Goal: Task Accomplishment & Management: Manage account settings

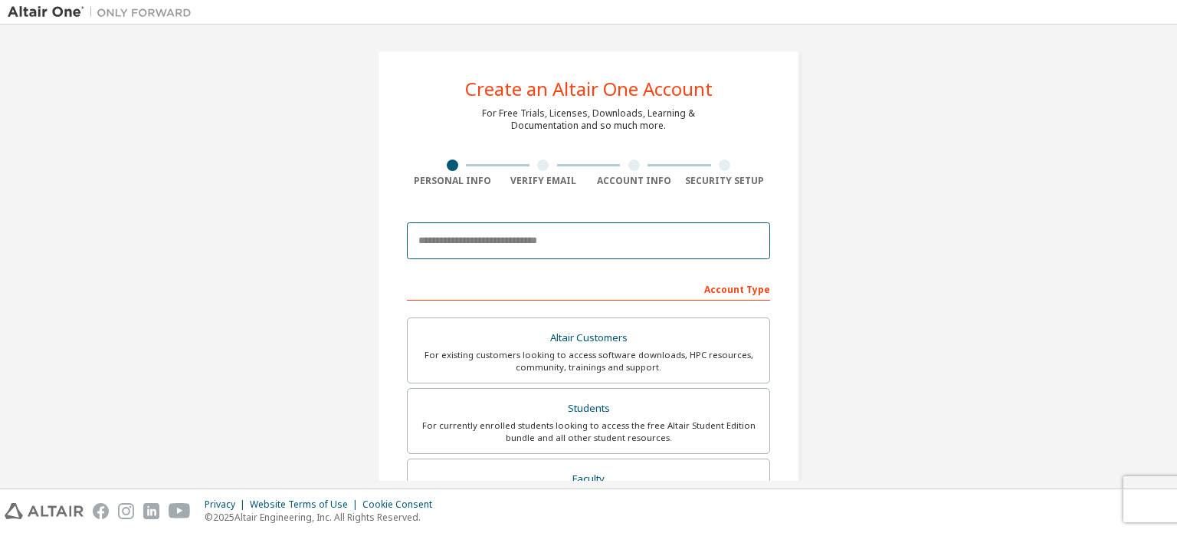
click at [613, 238] on input "email" at bounding box center [588, 240] width 363 height 37
click at [41, 11] on img at bounding box center [104, 12] width 192 height 15
click at [126, 10] on img at bounding box center [104, 12] width 192 height 15
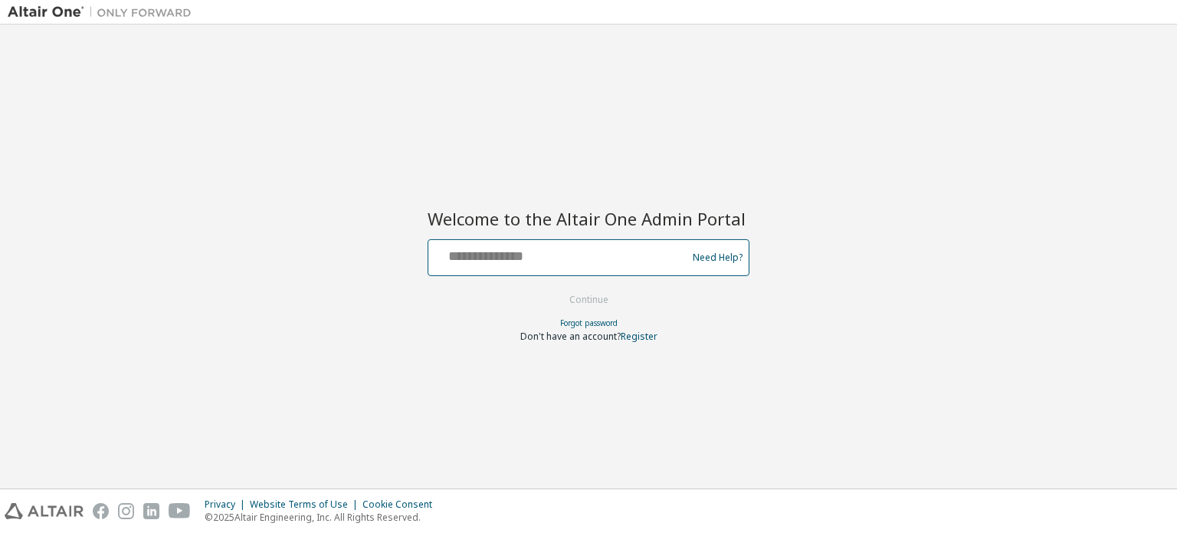
click at [533, 254] on input "text" at bounding box center [560, 254] width 251 height 22
type input "**********"
click at [553, 288] on button "Continue" at bounding box center [588, 299] width 71 height 23
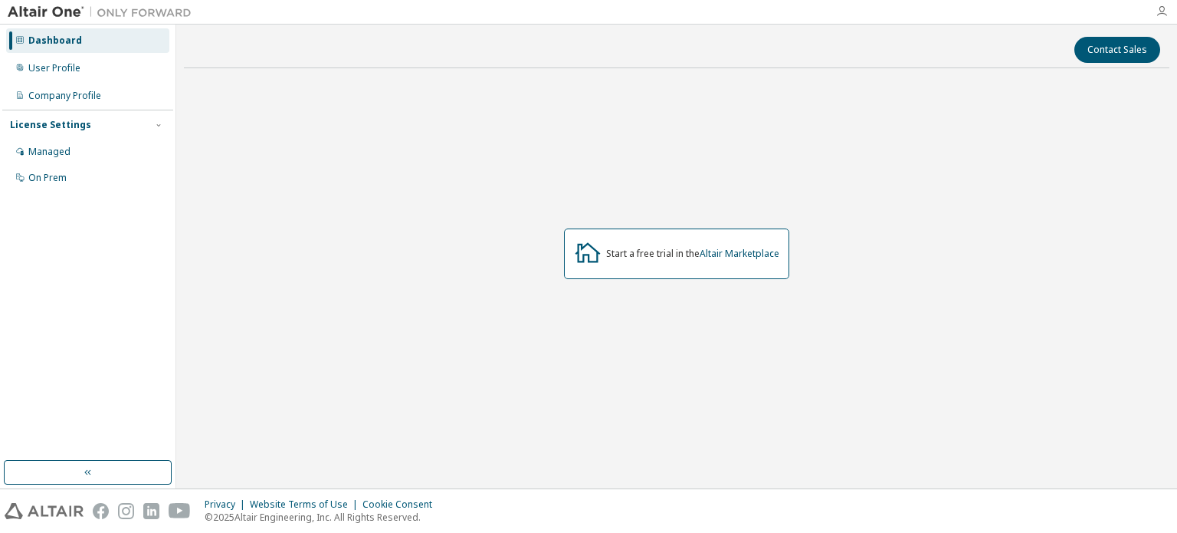
click at [1157, 11] on icon "button" at bounding box center [1162, 11] width 12 height 12
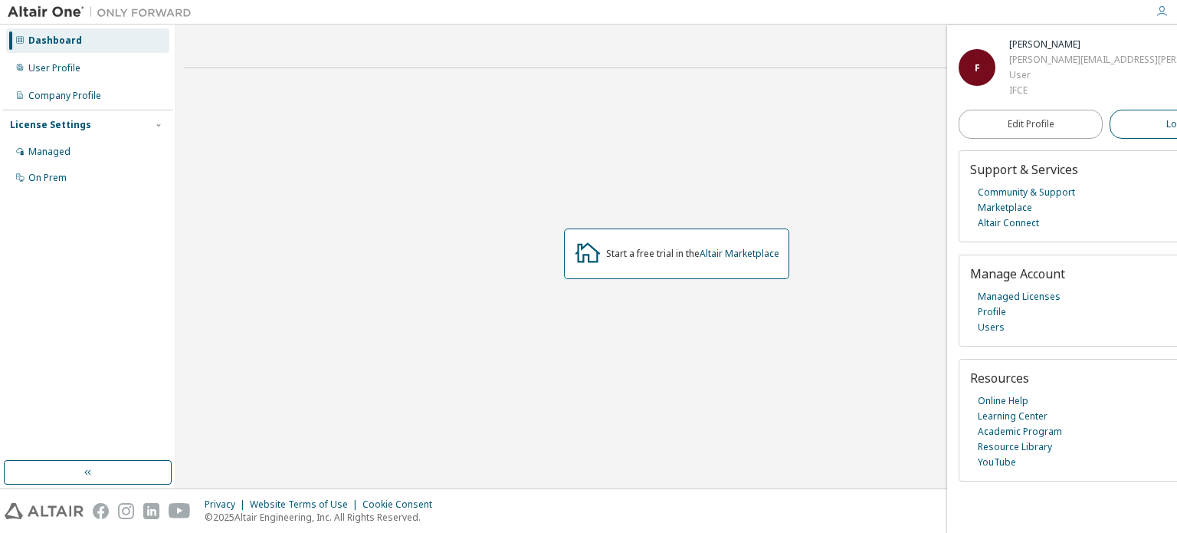
click at [1167, 126] on span "Logout" at bounding box center [1182, 124] width 31 height 15
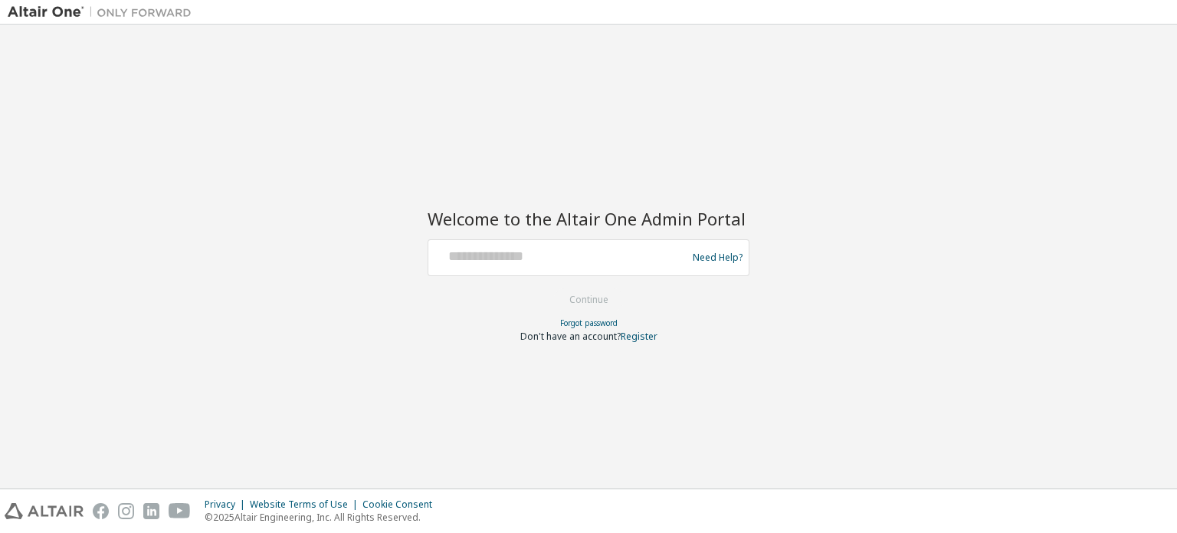
drag, startPoint x: 80, startPoint y: 156, endPoint x: 95, endPoint y: 156, distance: 14.6
click at [80, 156] on div "Welcome to the Altair One Admin Portal Need Help? Please make sure that you pro…" at bounding box center [589, 256] width 1162 height 448
click at [484, 254] on input "text" at bounding box center [560, 254] width 251 height 22
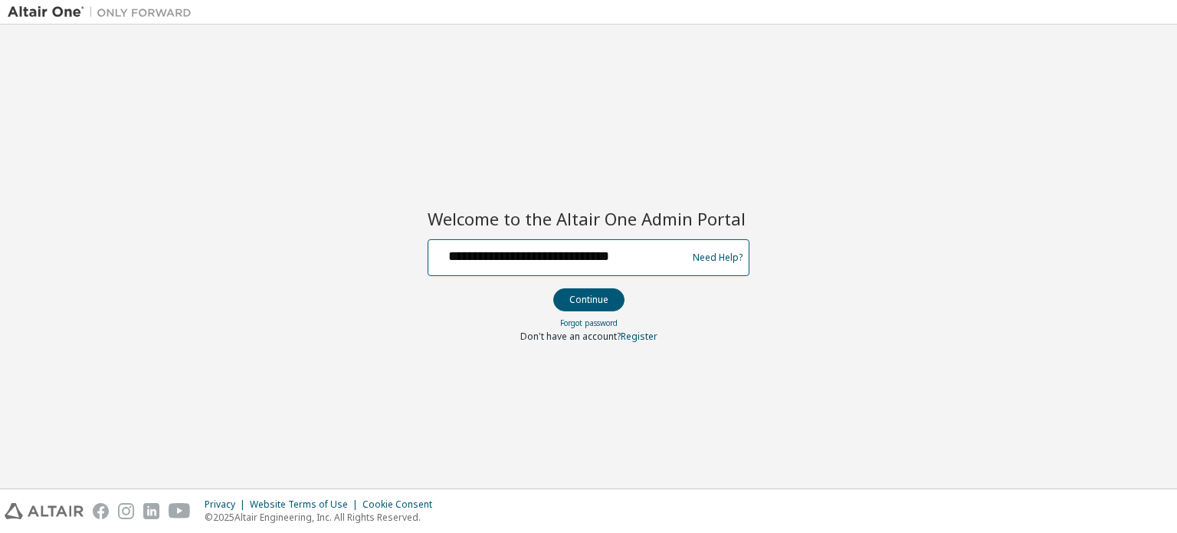
type input "**********"
click at [553, 288] on button "Continue" at bounding box center [588, 299] width 71 height 23
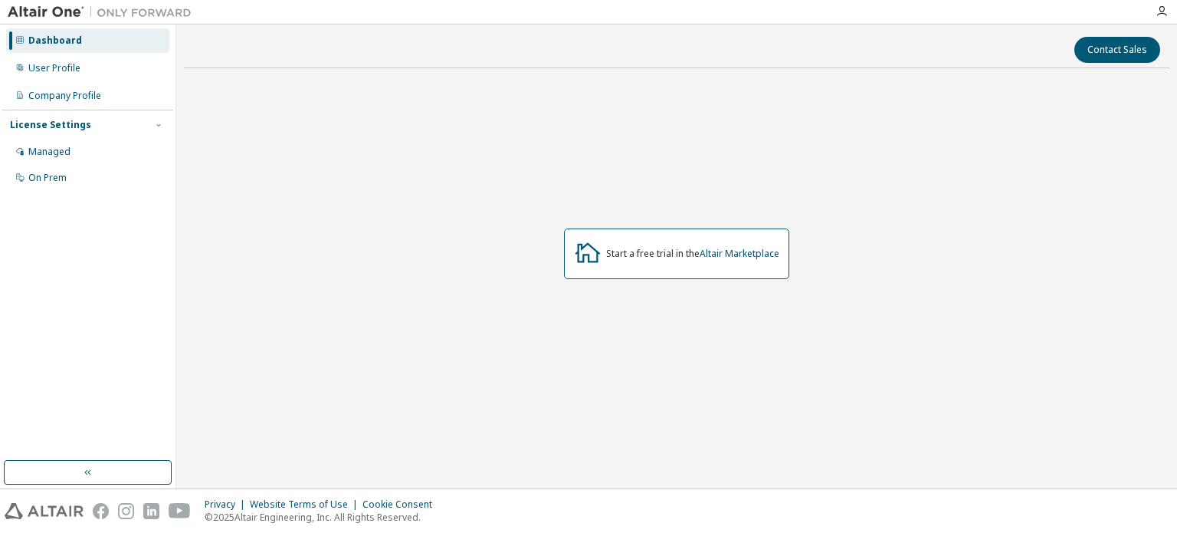
click at [1105, 167] on div "Start a free trial in the Altair Marketplace" at bounding box center [677, 253] width 986 height 346
click at [34, 152] on div "Managed" at bounding box center [49, 152] width 42 height 12
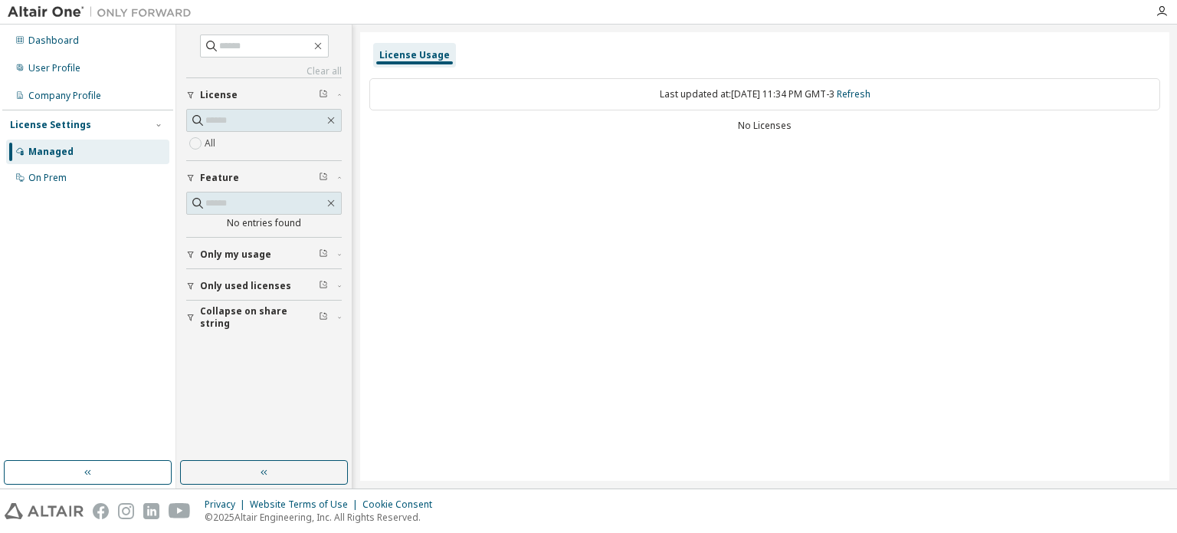
click at [226, 256] on span "Only my usage" at bounding box center [235, 254] width 71 height 12
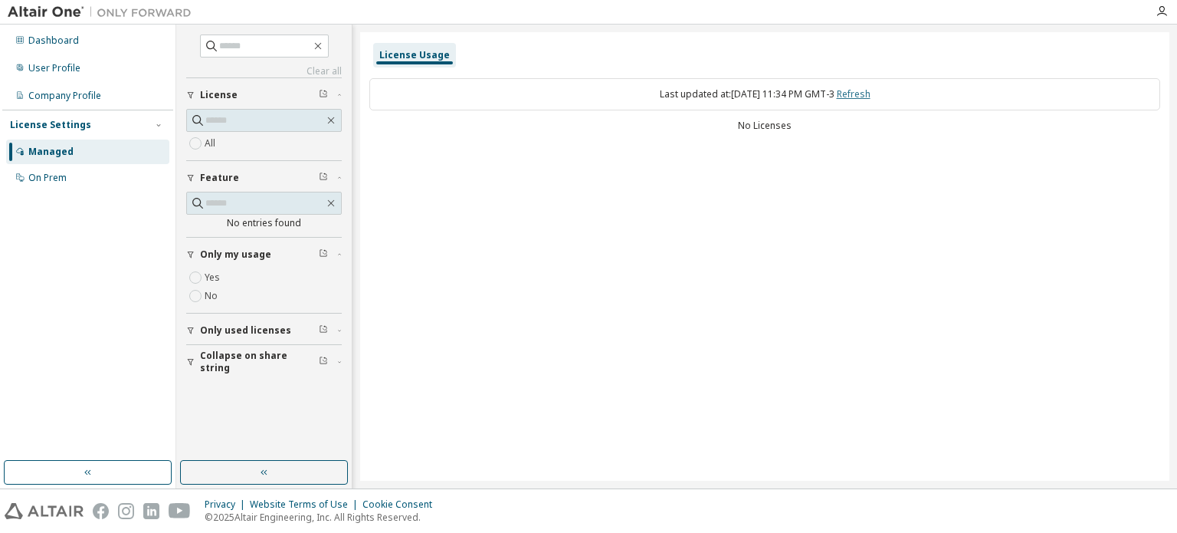
click at [870, 96] on link "Refresh" at bounding box center [854, 93] width 34 height 13
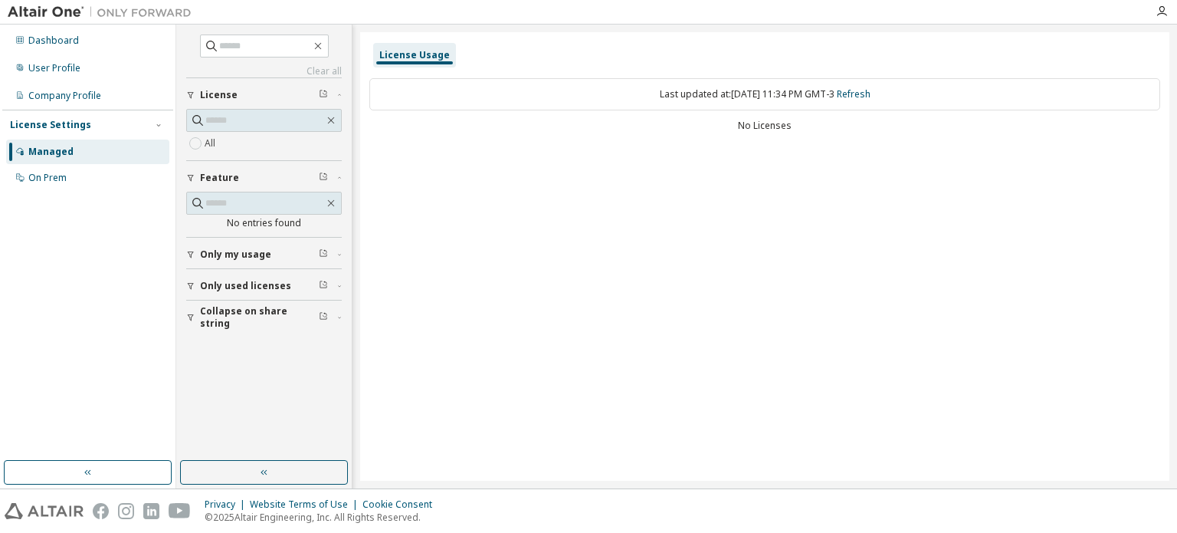
click at [257, 284] on span "Only used licenses" at bounding box center [245, 286] width 91 height 12
click at [245, 361] on span "Collapse on share string" at bounding box center [259, 362] width 119 height 25
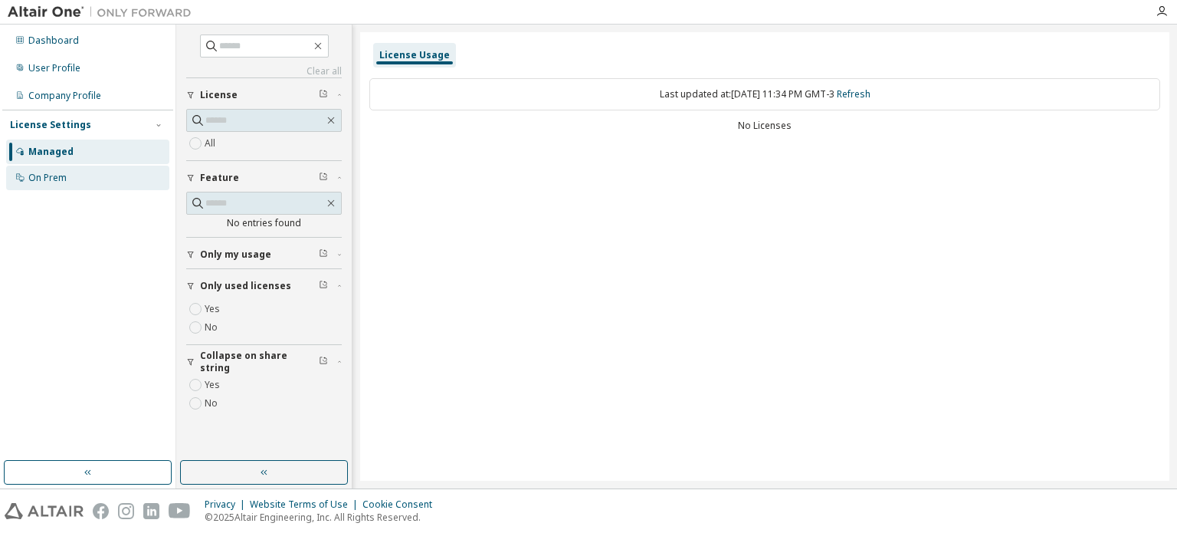
click at [61, 182] on div "On Prem" at bounding box center [47, 178] width 38 height 12
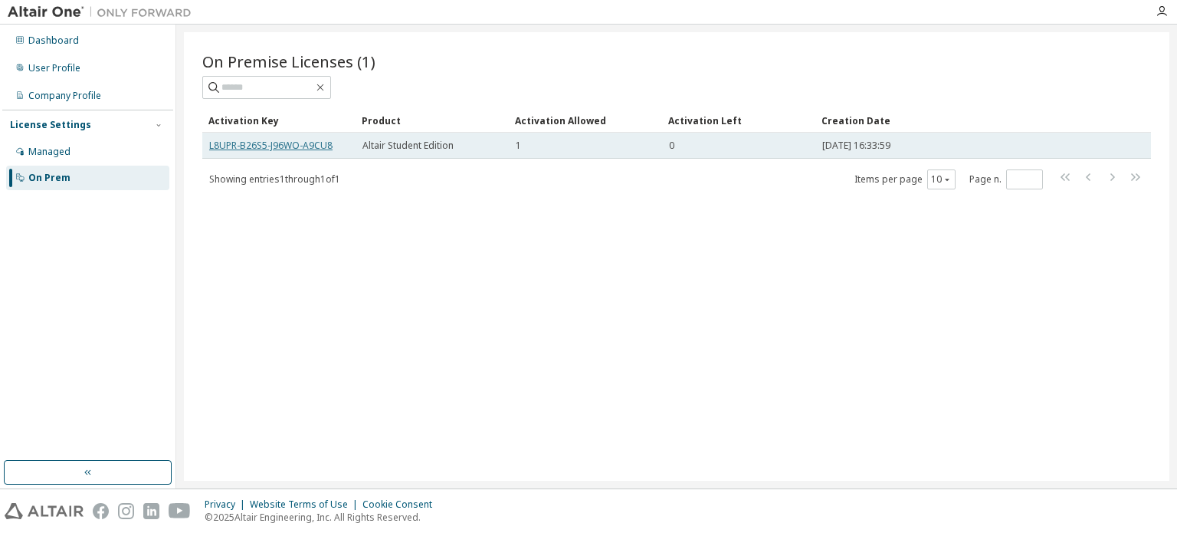
click at [307, 143] on link "L8UPR-B26S5-J96WO-A9CU8" at bounding box center [270, 145] width 123 height 13
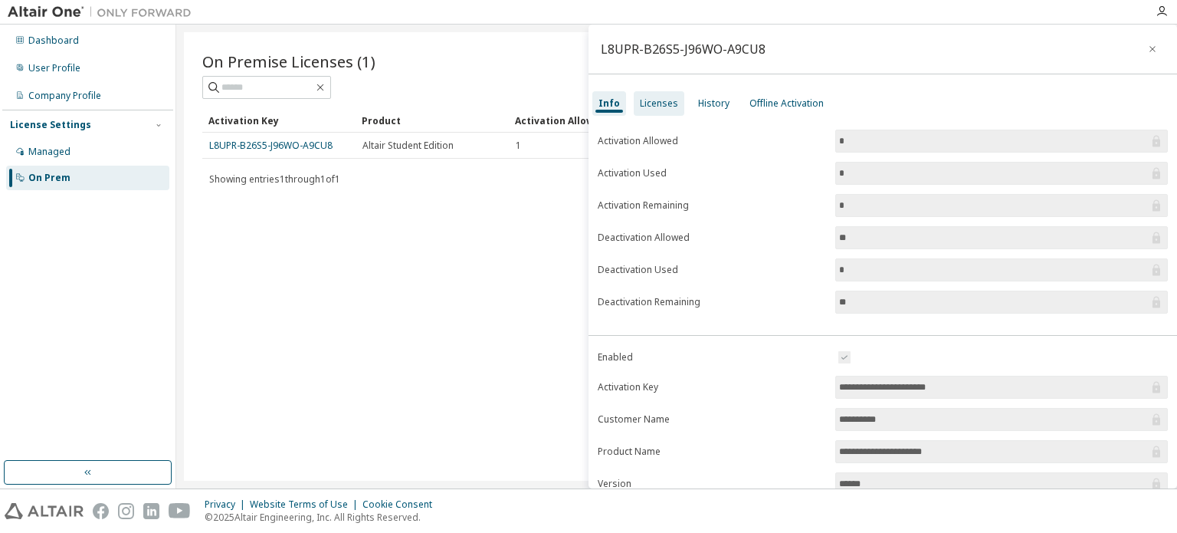
click at [656, 106] on div "Licenses" at bounding box center [659, 103] width 38 height 12
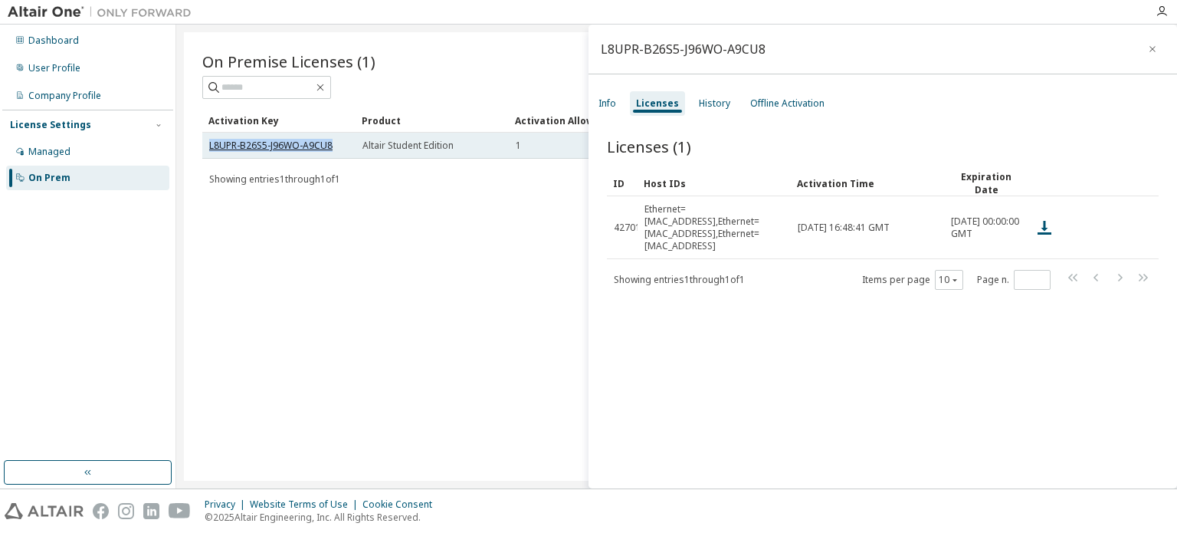
drag, startPoint x: 333, startPoint y: 148, endPoint x: 210, endPoint y: 147, distance: 123.4
click at [210, 147] on div "L8UPR-B26S5-J96WO-A9CU8" at bounding box center [278, 145] width 139 height 12
copy link "L8UPR-B26S5-J96WO-A9CU8"
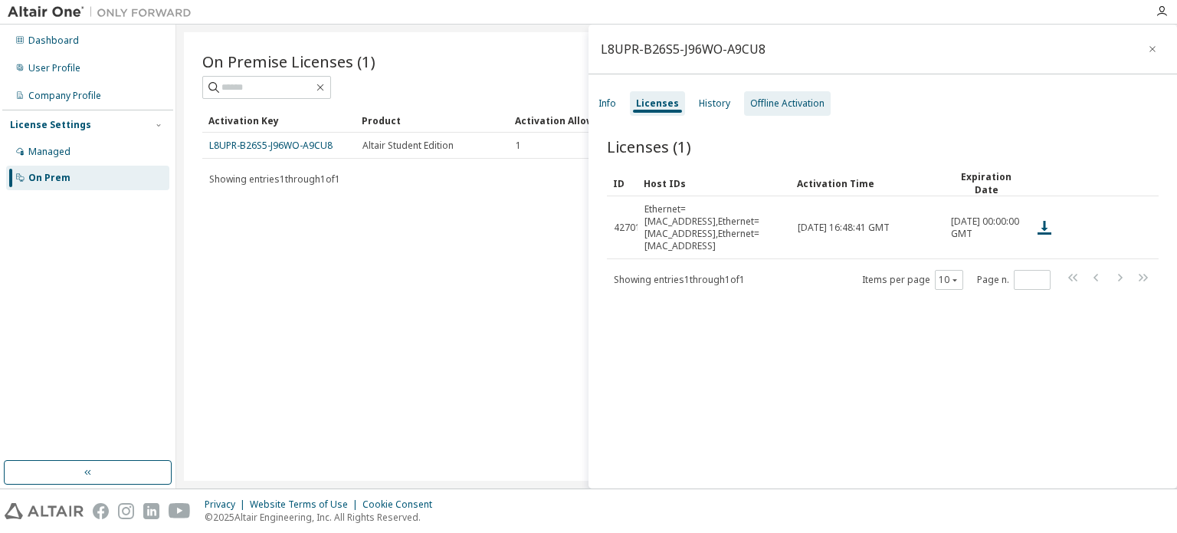
click at [773, 100] on div "Offline Activation" at bounding box center [787, 103] width 74 height 12
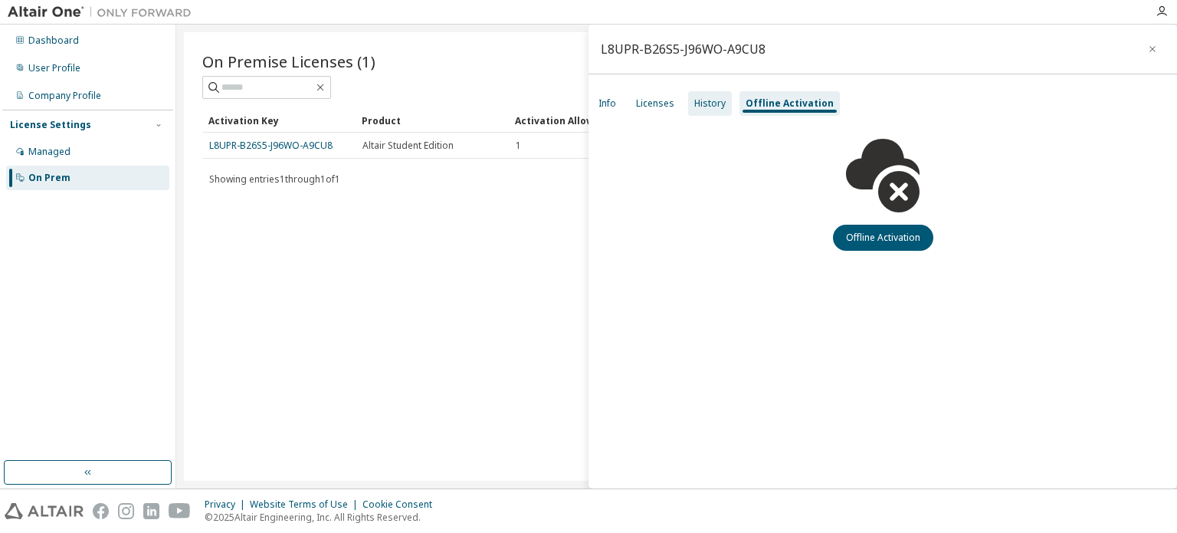
click at [705, 100] on div "History" at bounding box center [709, 103] width 31 height 12
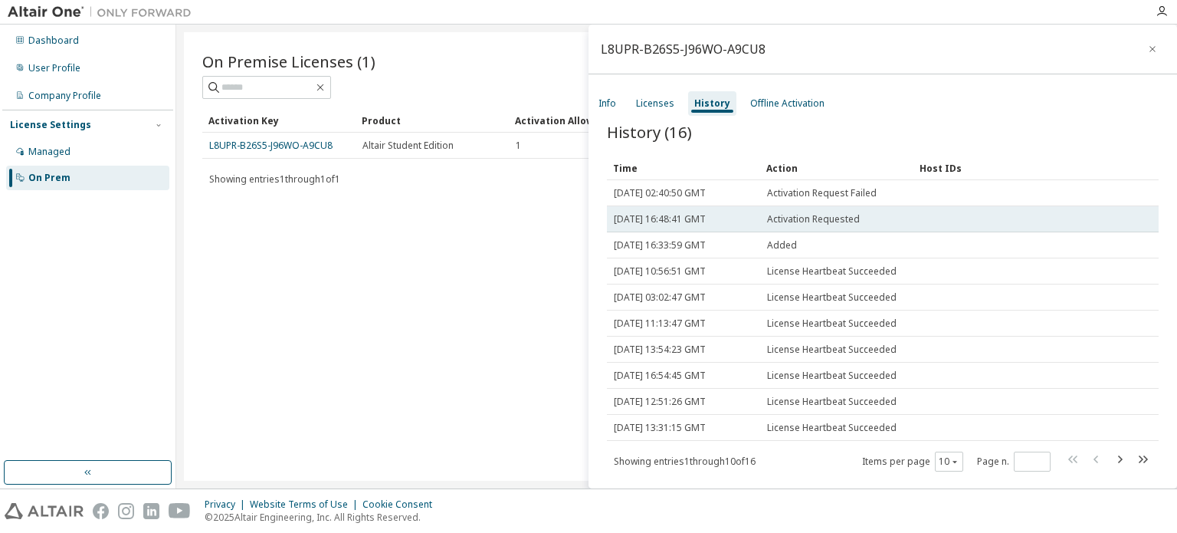
scroll to position [38, 0]
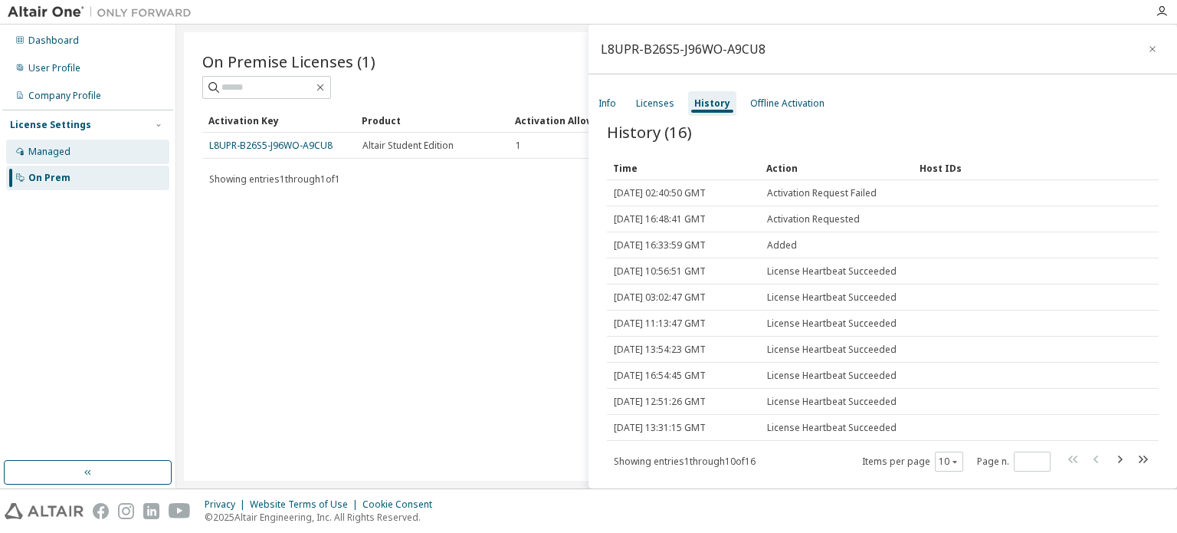
click at [49, 152] on div "Managed" at bounding box center [49, 152] width 42 height 12
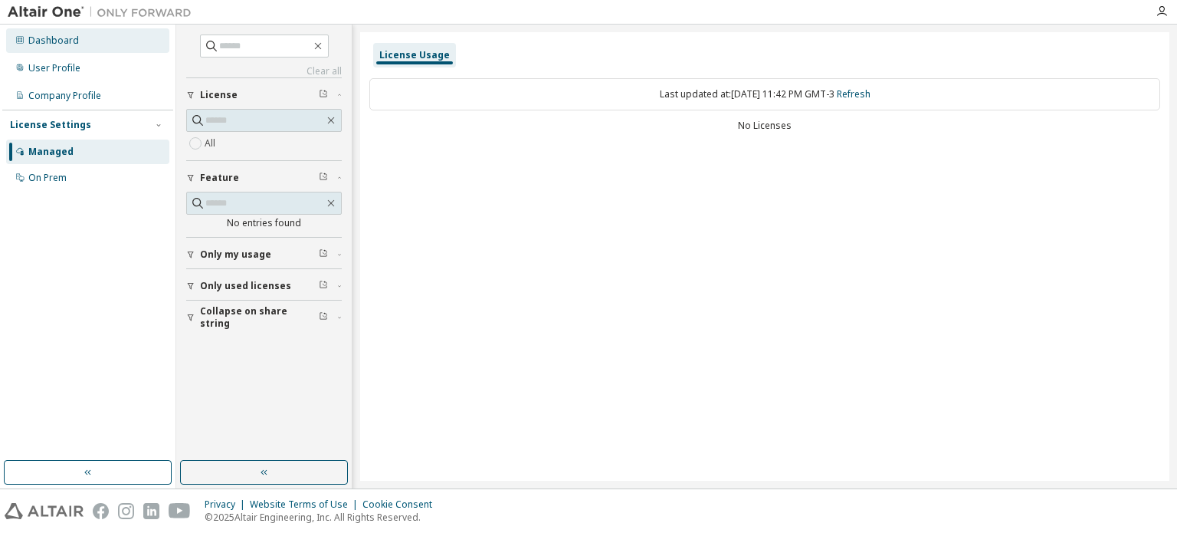
click at [64, 49] on div "Dashboard" at bounding box center [87, 40] width 163 height 25
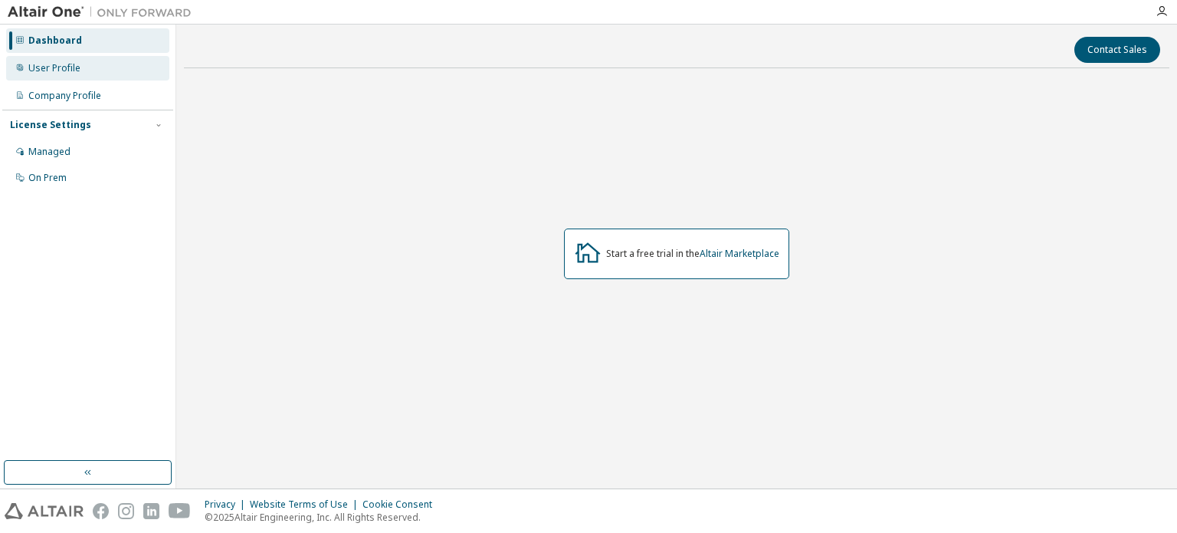
click at [63, 67] on div "User Profile" at bounding box center [54, 68] width 52 height 12
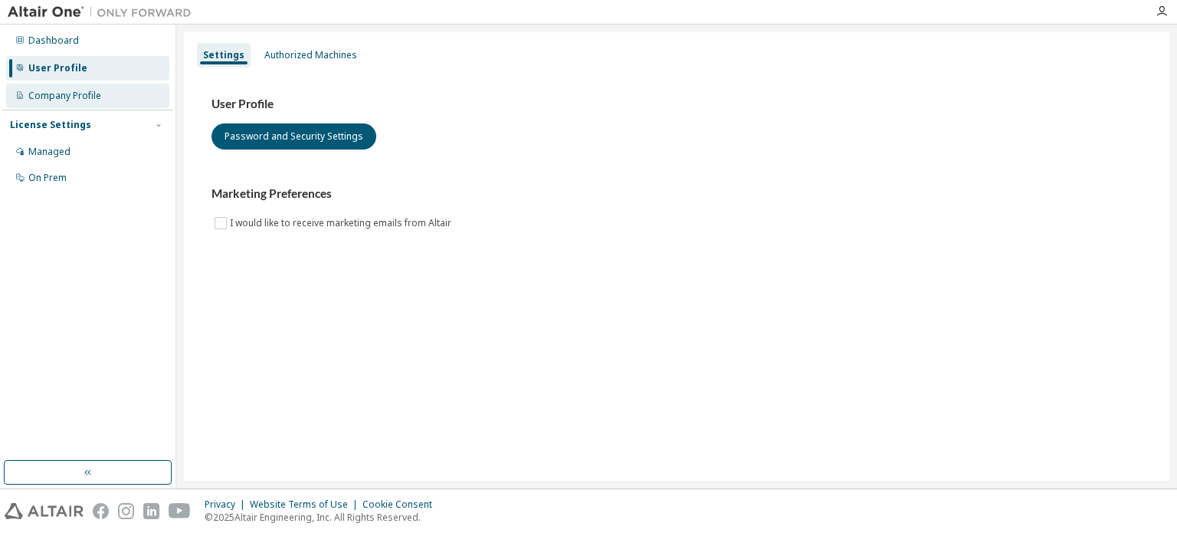
click at [62, 97] on div "Company Profile" at bounding box center [64, 96] width 73 height 12
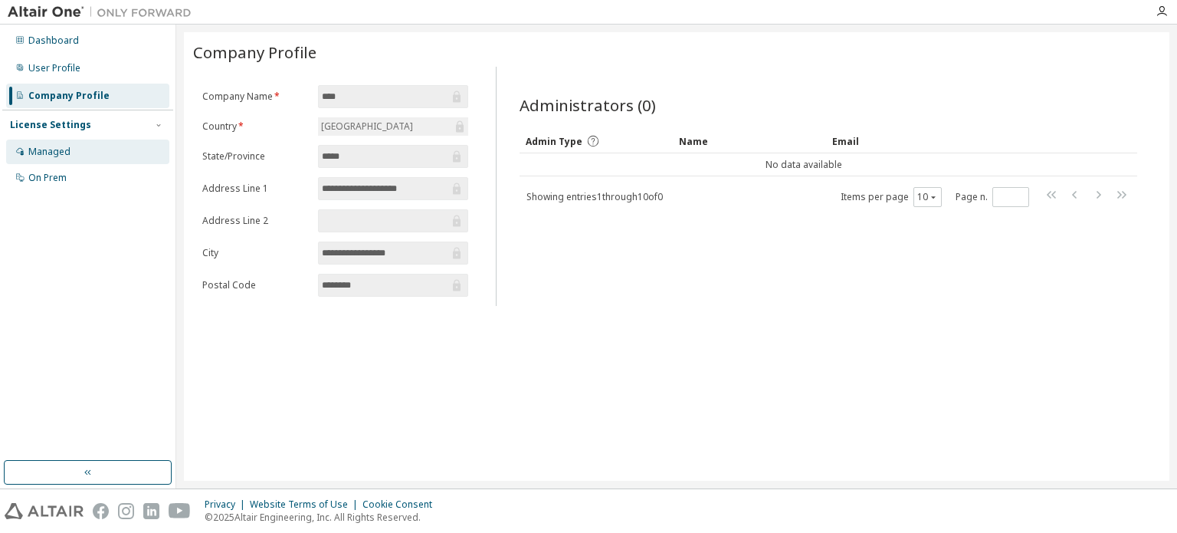
click at [46, 149] on div "Managed" at bounding box center [49, 152] width 42 height 12
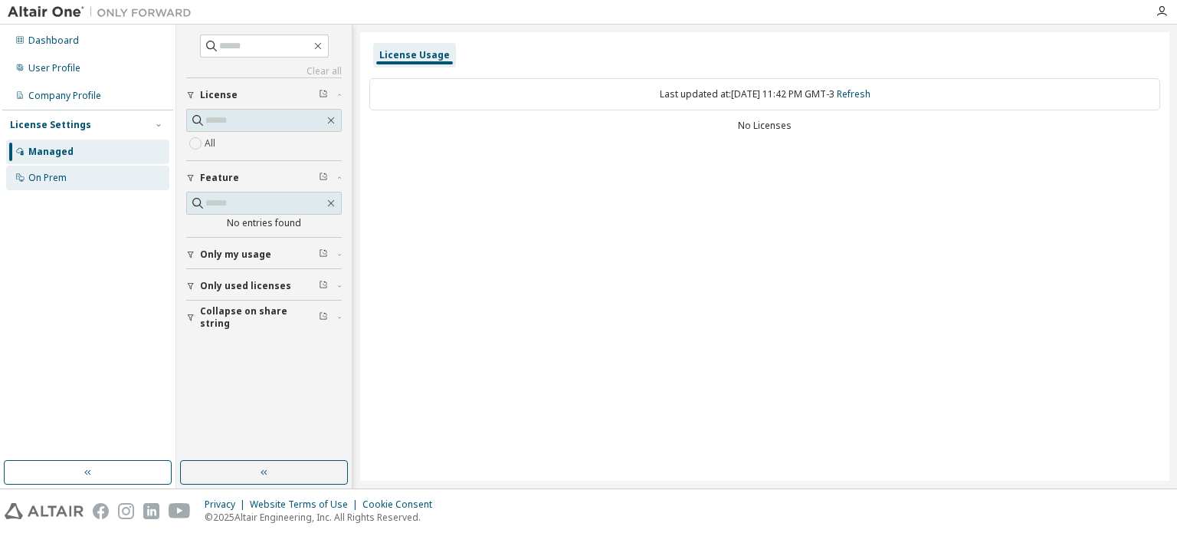
click at [69, 180] on div "On Prem" at bounding box center [87, 178] width 163 height 25
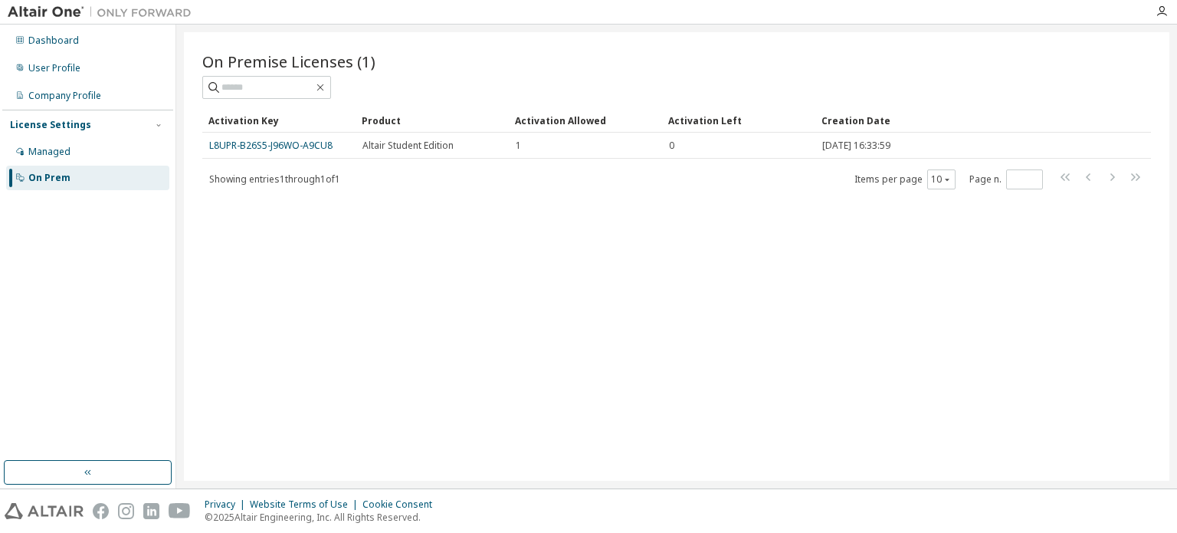
click at [304, 147] on link "L8UPR-B26S5-J96WO-A9CU8" at bounding box center [270, 145] width 123 height 13
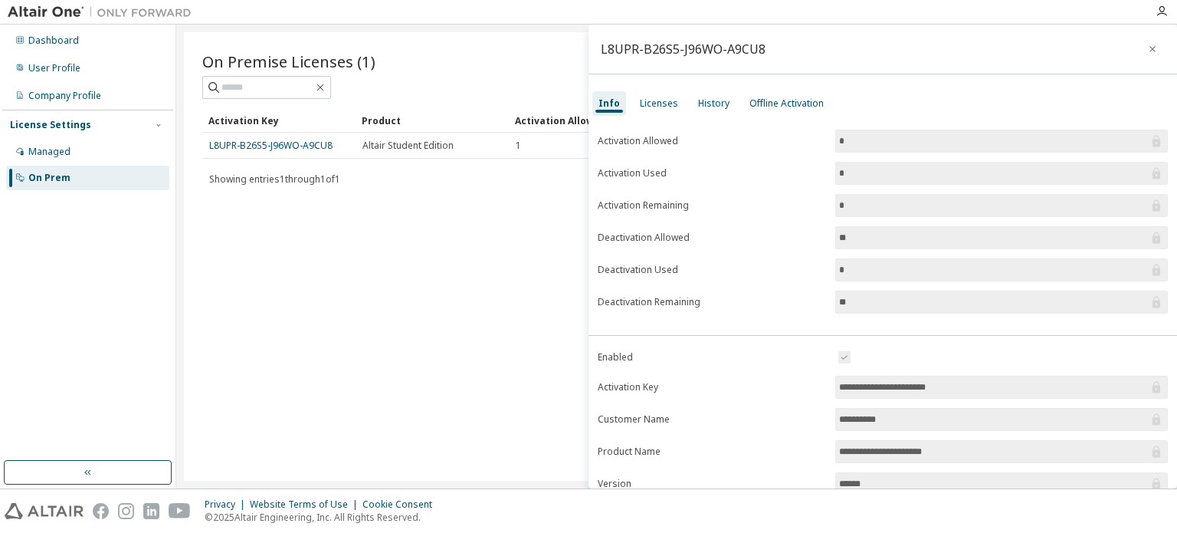
click at [982, 179] on input "*" at bounding box center [994, 173] width 310 height 15
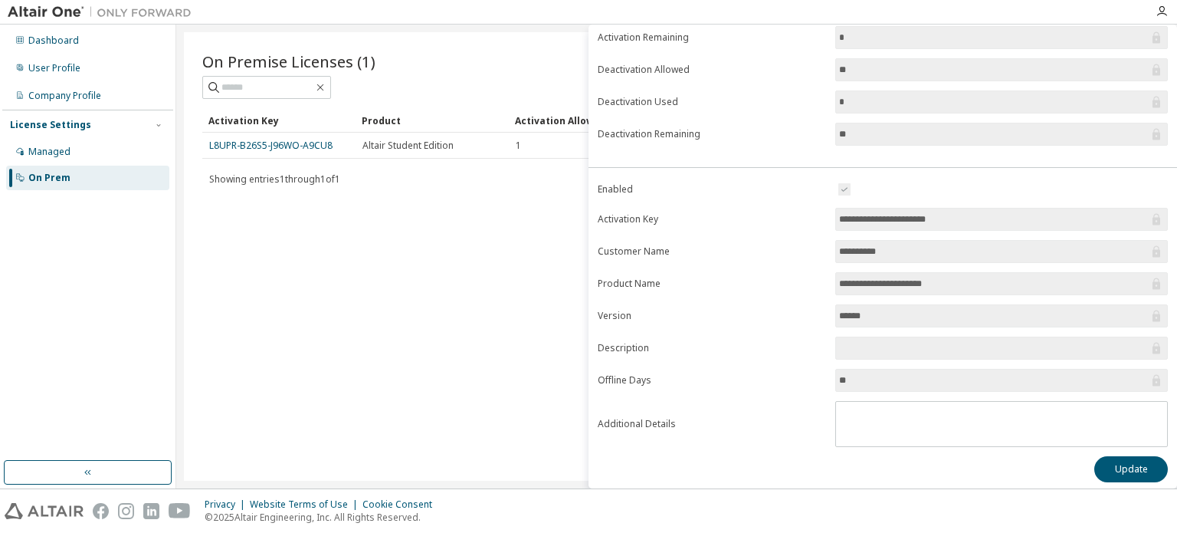
scroll to position [169, 0]
click at [1095, 455] on button "Update" at bounding box center [1132, 468] width 74 height 26
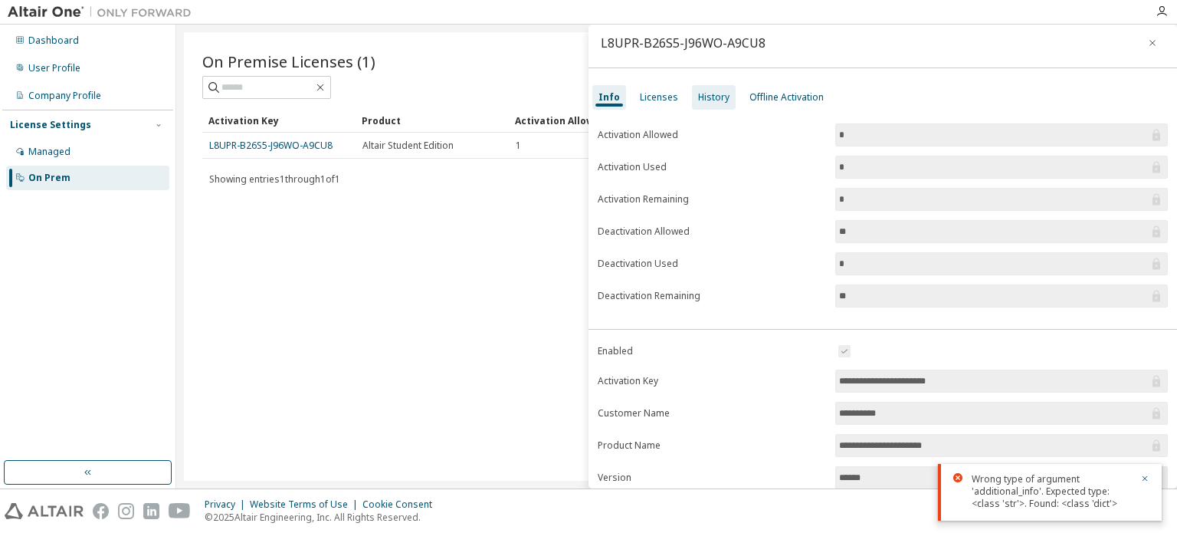
scroll to position [0, 0]
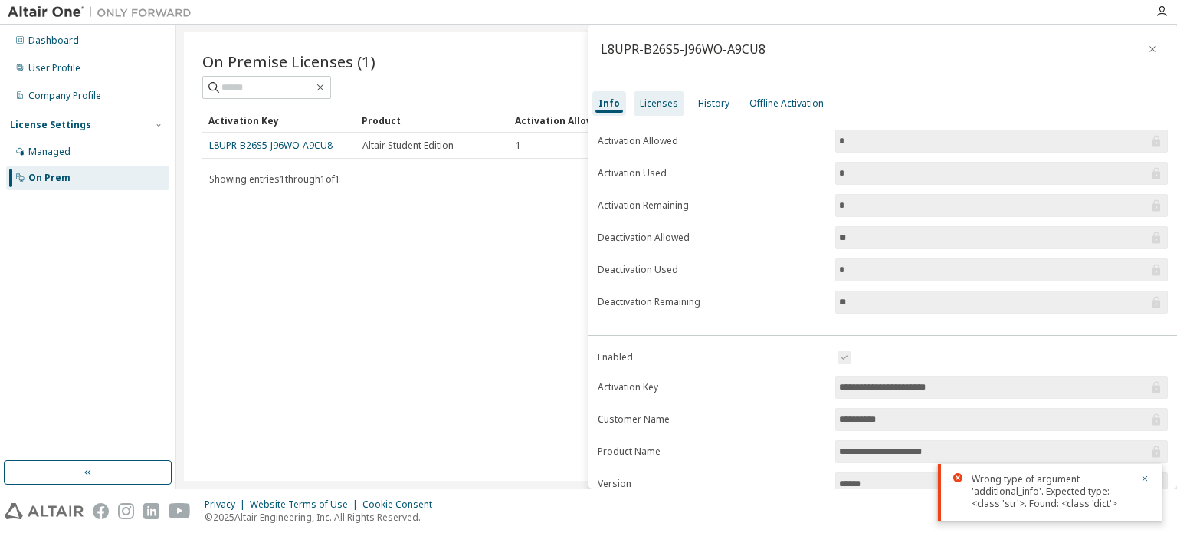
click at [634, 103] on div "Licenses" at bounding box center [659, 103] width 51 height 25
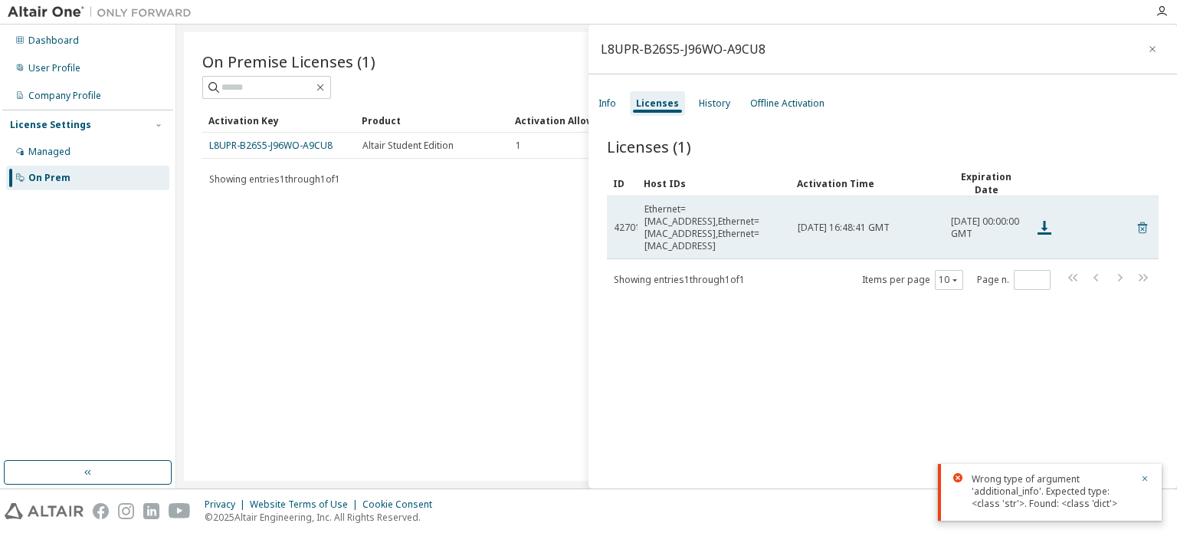
click at [1138, 222] on icon at bounding box center [1142, 227] width 9 height 11
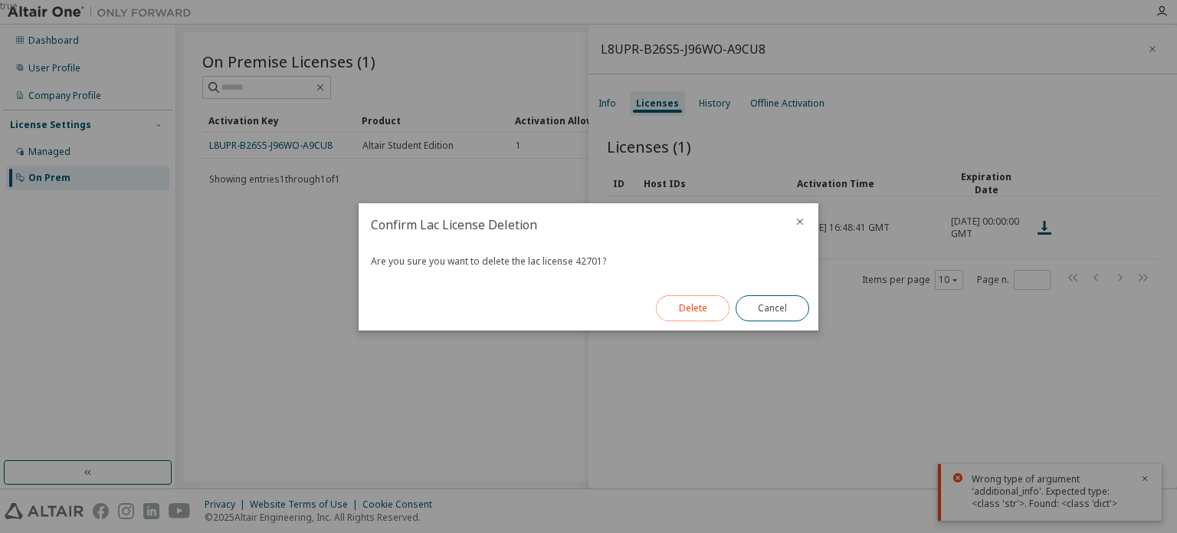
click at [699, 309] on button "Delete" at bounding box center [693, 308] width 74 height 26
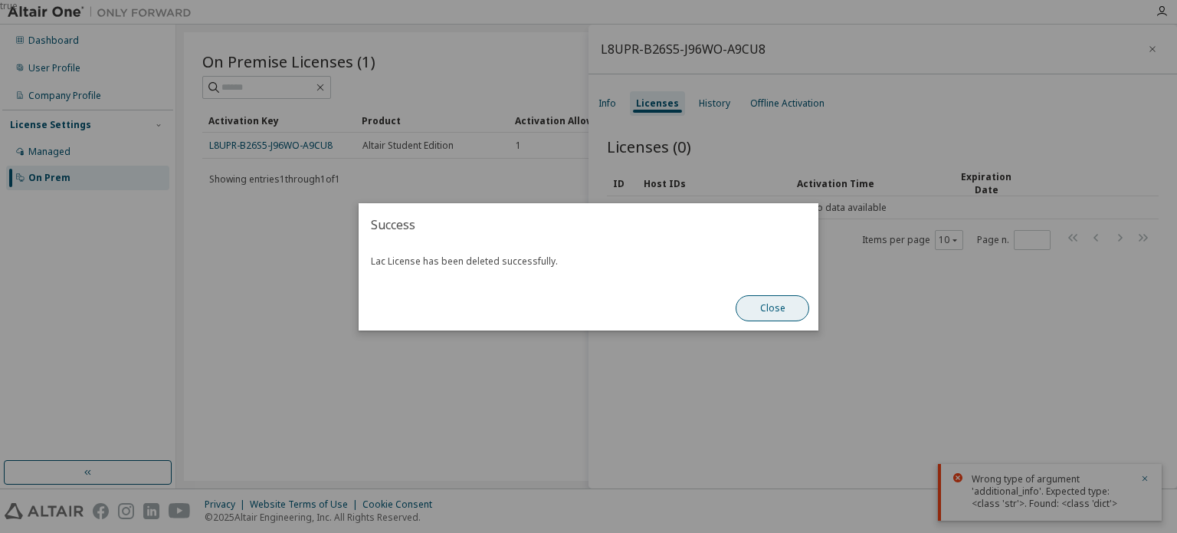
click at [782, 307] on button "Close" at bounding box center [773, 308] width 74 height 26
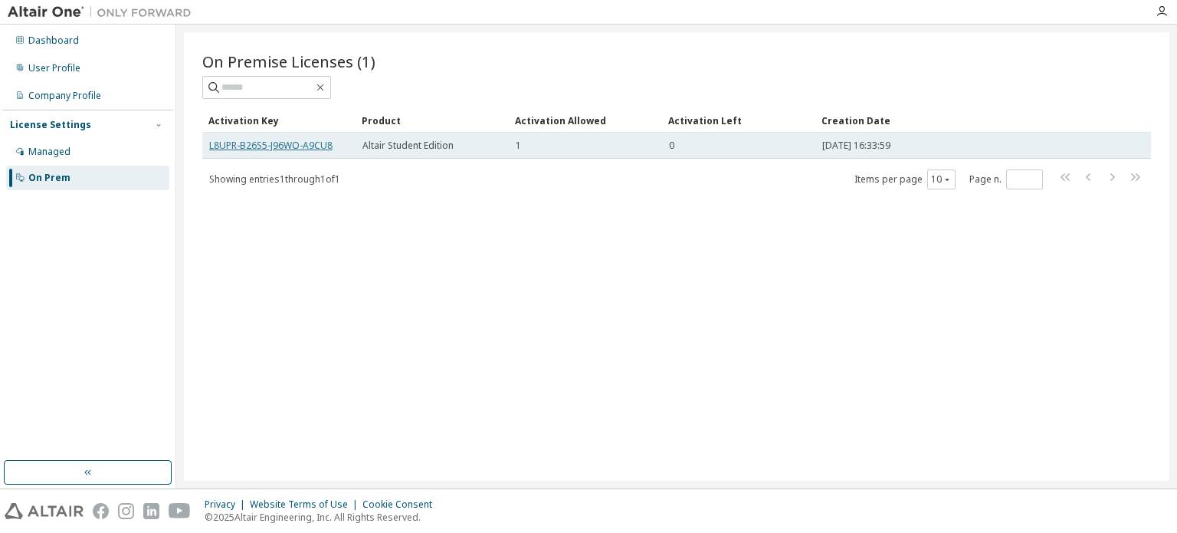
click at [250, 139] on td "L8UPR-B26S5-J96WO-A9CU8" at bounding box center [278, 146] width 153 height 26
click at [251, 140] on link "L8UPR-B26S5-J96WO-A9CU8" at bounding box center [270, 145] width 123 height 13
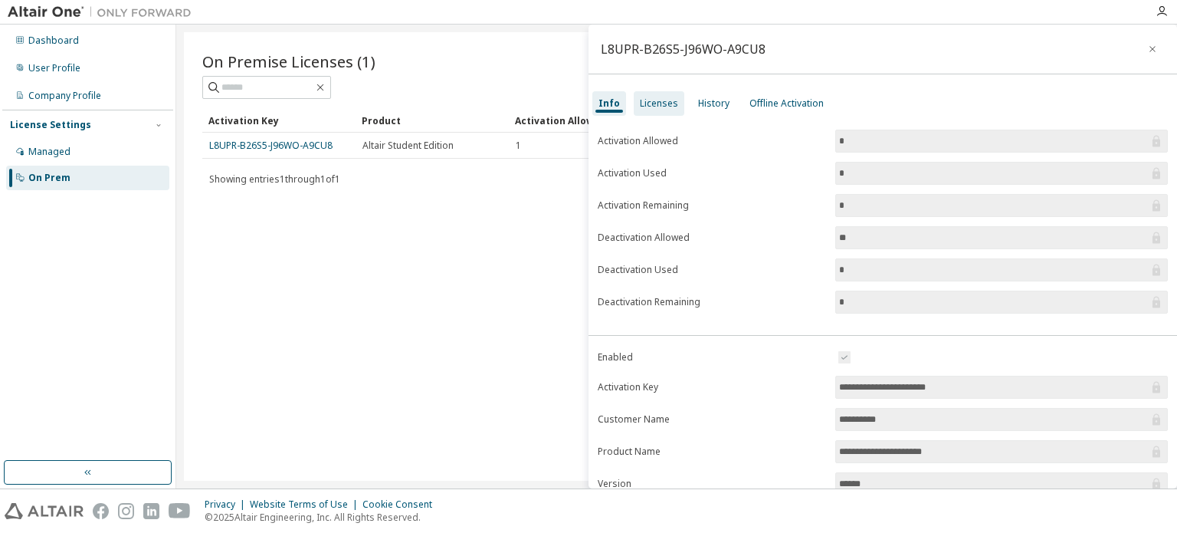
click at [655, 108] on div "Licenses" at bounding box center [659, 103] width 38 height 12
